Goal: Book appointment/travel/reservation

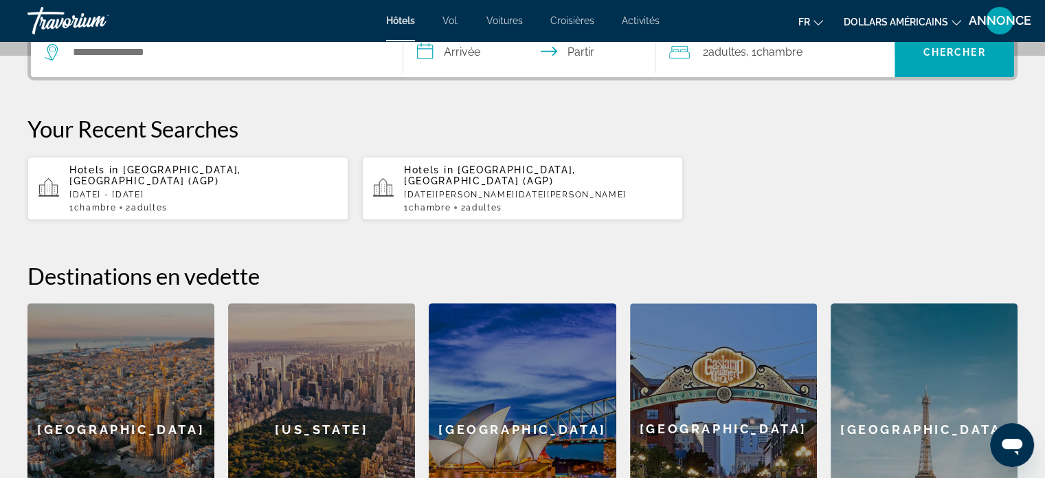
scroll to position [350, 0]
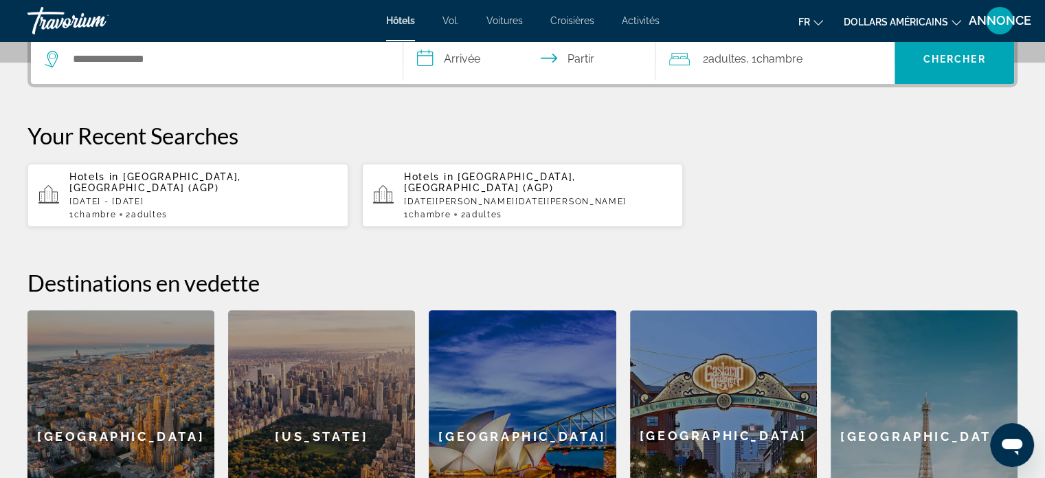
click at [109, 197] on p "Sun, 22 Feb - Sat, 28 Feb" at bounding box center [203, 202] width 268 height 10
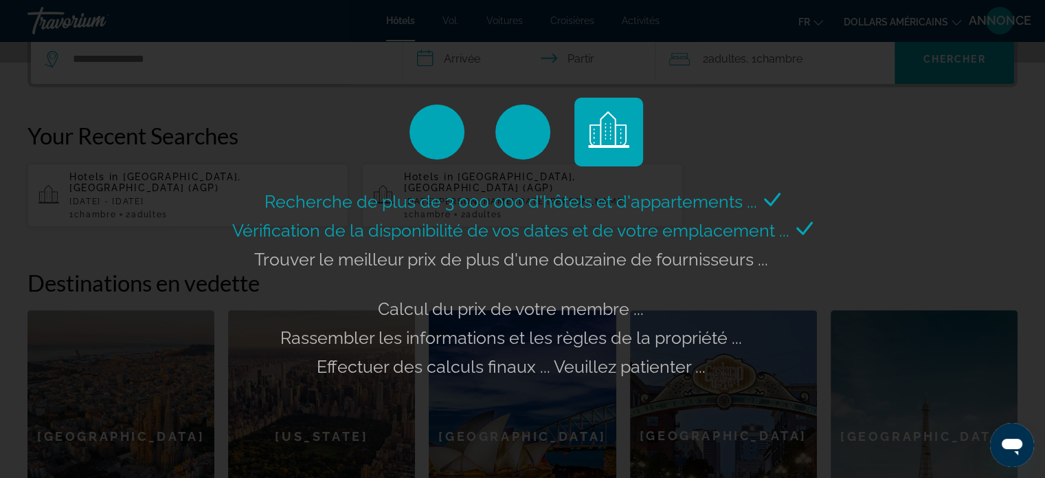
click at [291, 57] on div "Recherche de plus de 3 000 000 d'hôtels et d'appartements ... Vérification de l…" at bounding box center [522, 239] width 1045 height 478
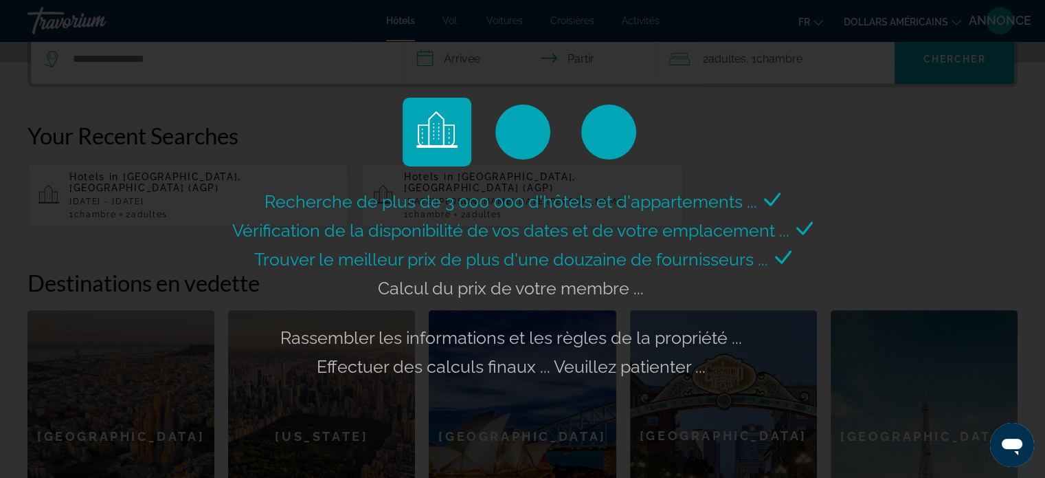
click at [52, 30] on div "Recherche de plus de 3 000 000 d'hôtels et d'appartements ... Vérification de l…" at bounding box center [522, 239] width 1045 height 478
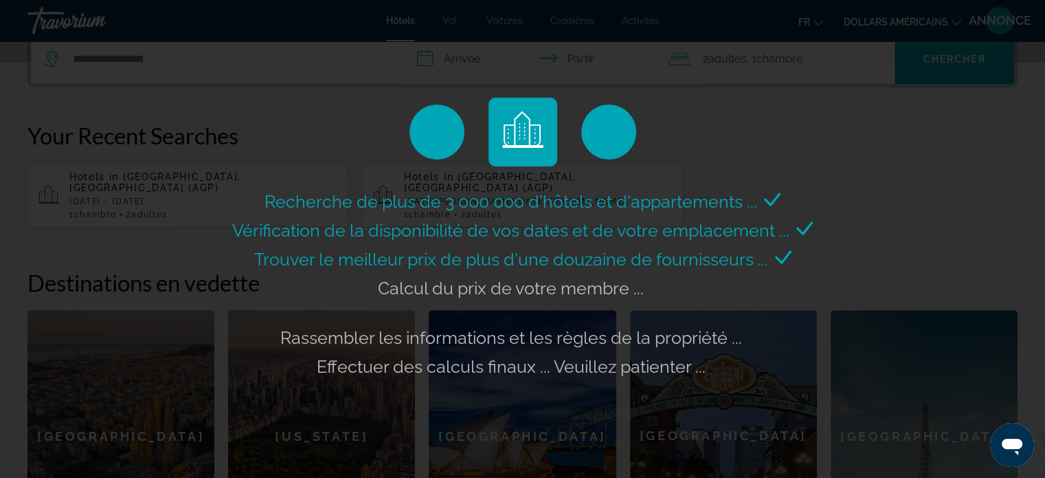
click at [12, 55] on div "Recherche de plus de 3 000 000 d'hôtels et d'appartements ... Vérification de l…" at bounding box center [522, 239] width 1045 height 478
